Goal: Information Seeking & Learning: Find specific fact

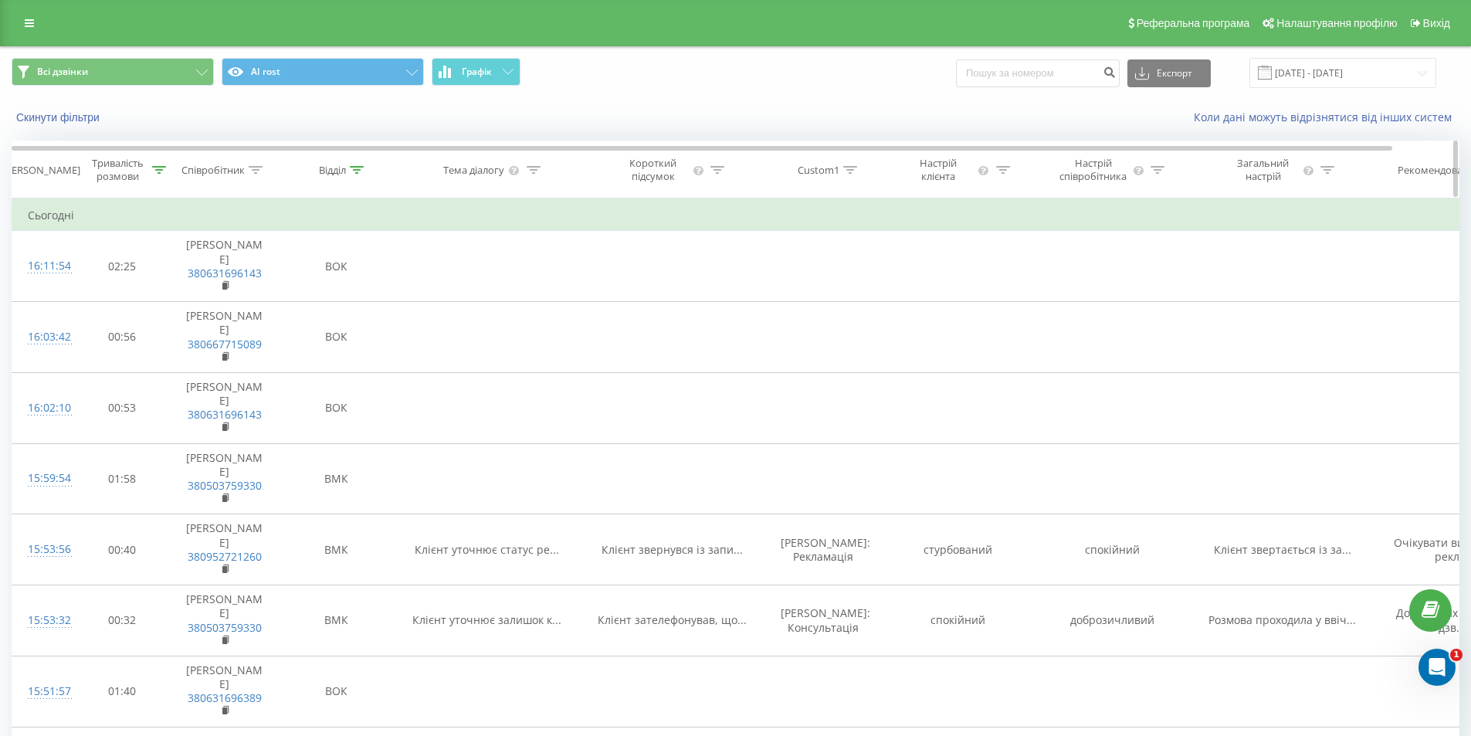
click at [227, 168] on div "Співробітник" at bounding box center [212, 170] width 63 height 13
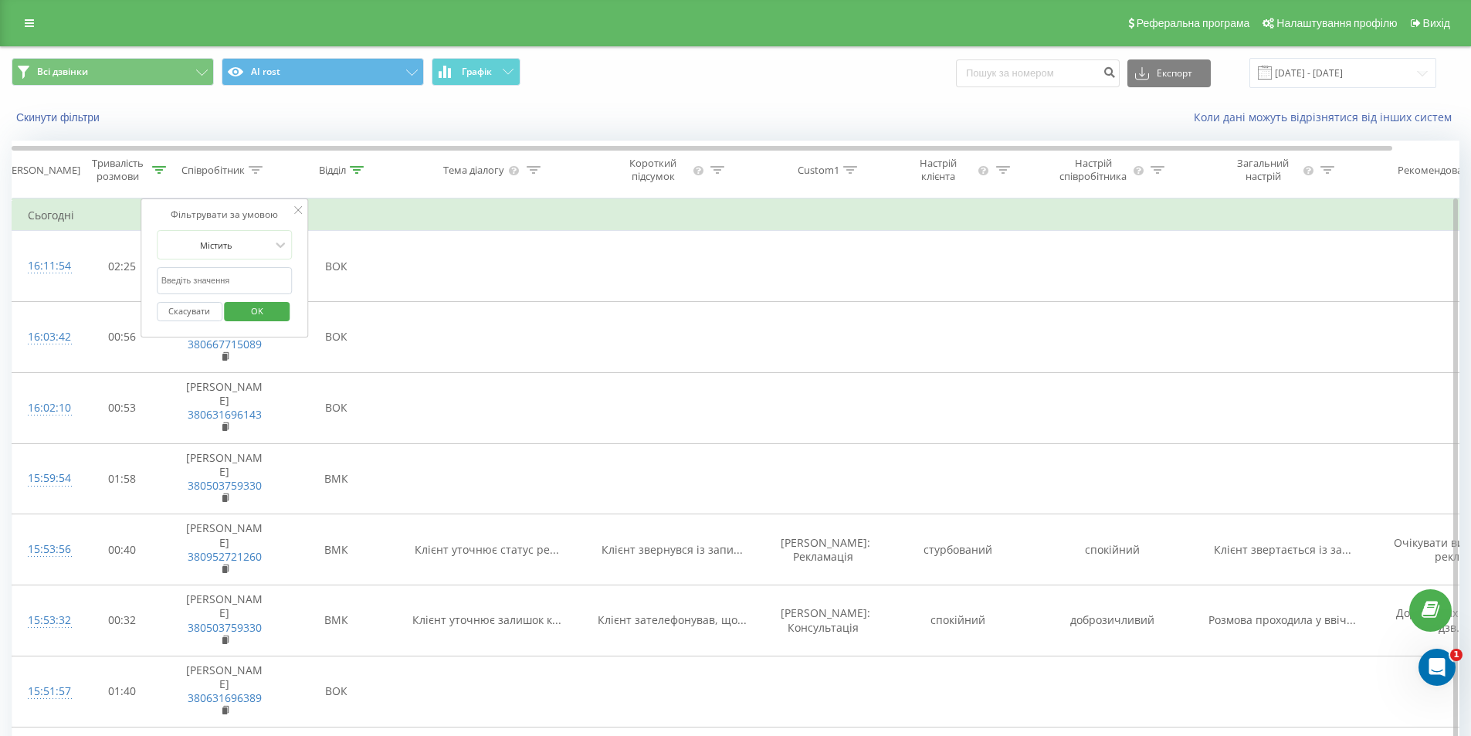
click at [212, 275] on input "text" at bounding box center [225, 280] width 136 height 27
type input "литви"
click at [256, 310] on span "OK" at bounding box center [256, 311] width 43 height 24
